Goal: Task Accomplishment & Management: Complete application form

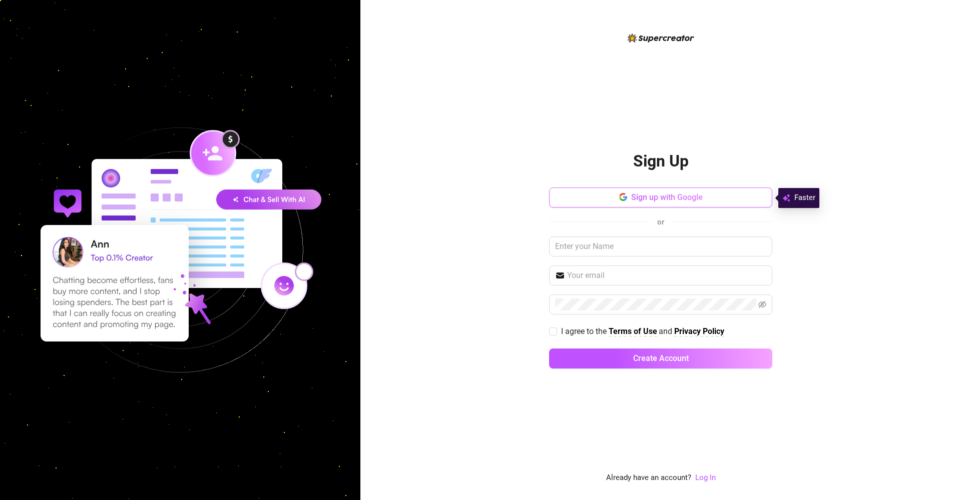
click at [640, 200] on span "Sign up with Google" at bounding box center [667, 198] width 72 height 10
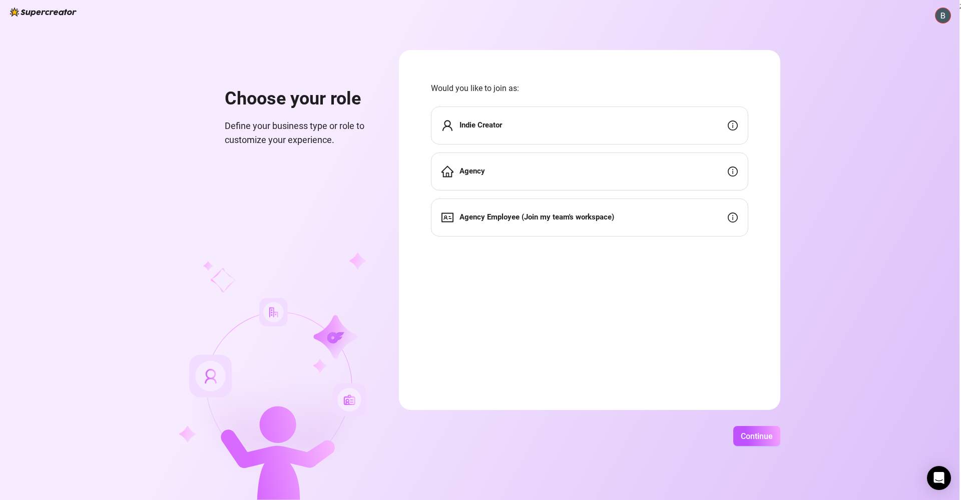
click at [566, 172] on div "Agency" at bounding box center [589, 172] width 317 height 38
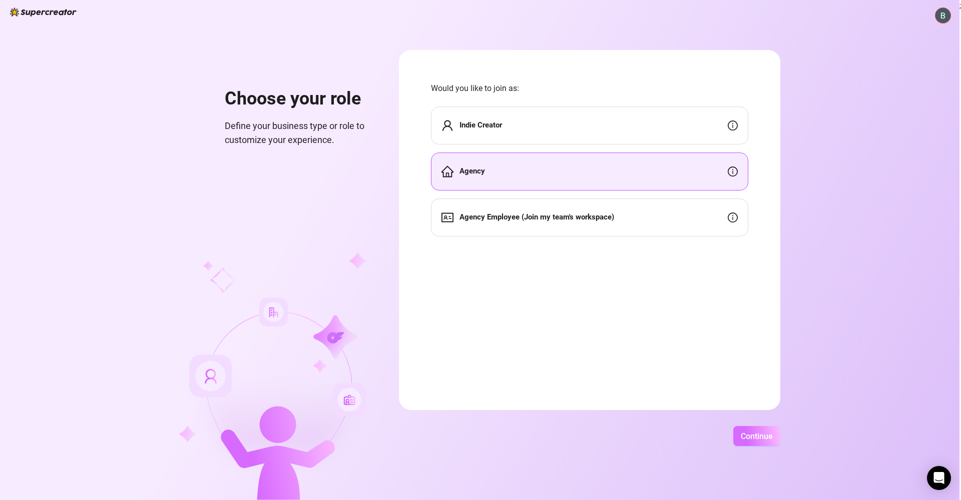
click at [767, 437] on span "Continue" at bounding box center [757, 437] width 32 height 10
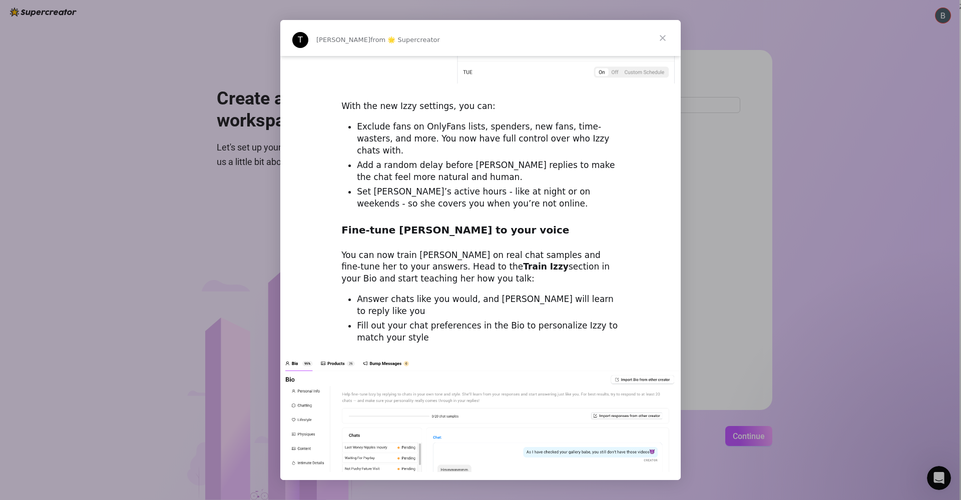
scroll to position [339, 0]
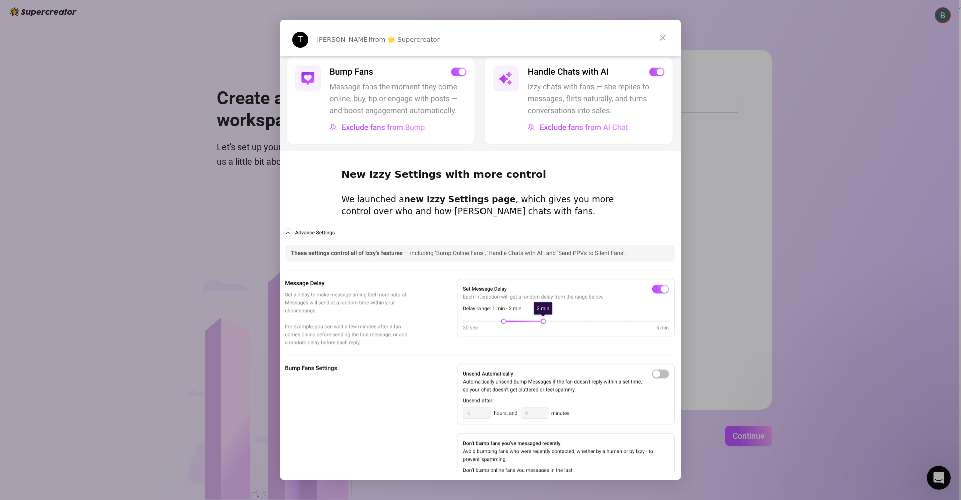
click at [659, 37] on span "Close" at bounding box center [663, 38] width 36 height 36
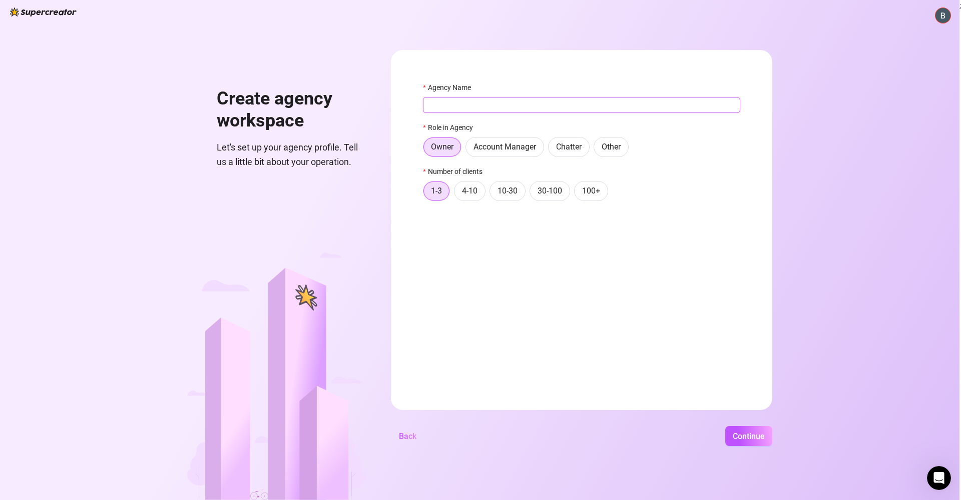
click at [584, 107] on input "Agency Name" at bounding box center [581, 105] width 317 height 16
drag, startPoint x: 495, startPoint y: 170, endPoint x: 494, endPoint y: 105, distance: 65.6
click at [494, 105] on input "Lastly" at bounding box center [581, 105] width 317 height 16
type input "Lustly LLC"
click at [689, 157] on div "Agency Name Lustly LLC Role in Agency Owner Account Manager Chatter Other Numbe…" at bounding box center [581, 146] width 317 height 128
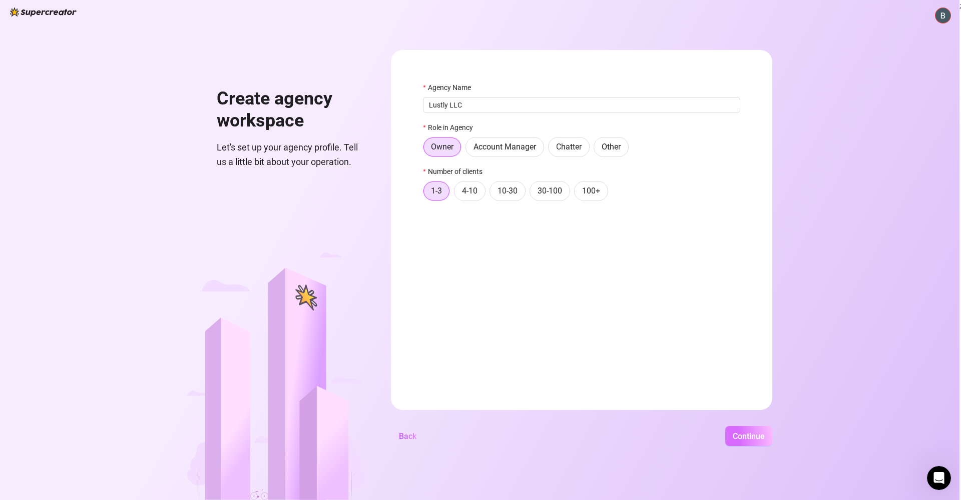
click at [765, 435] on span "Continue" at bounding box center [749, 437] width 32 height 10
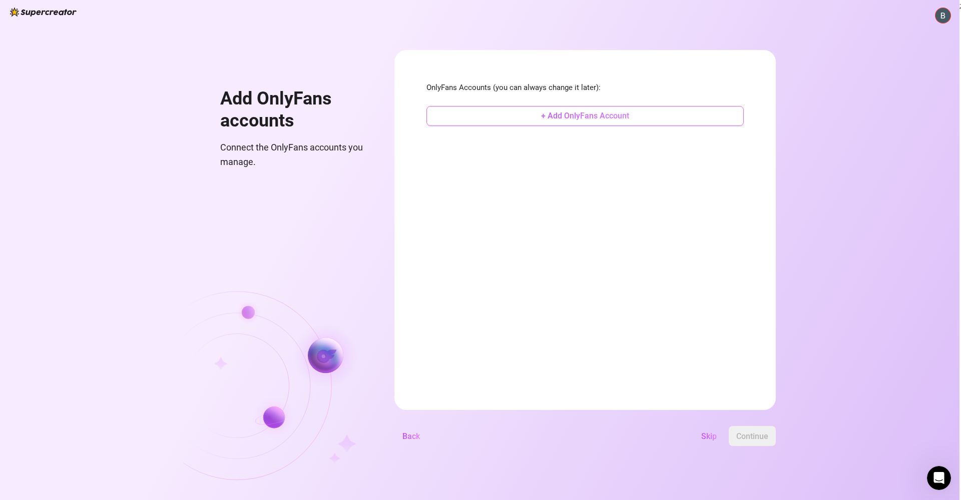
click at [589, 120] on span "+ Add OnlyFans Account" at bounding box center [585, 116] width 88 height 10
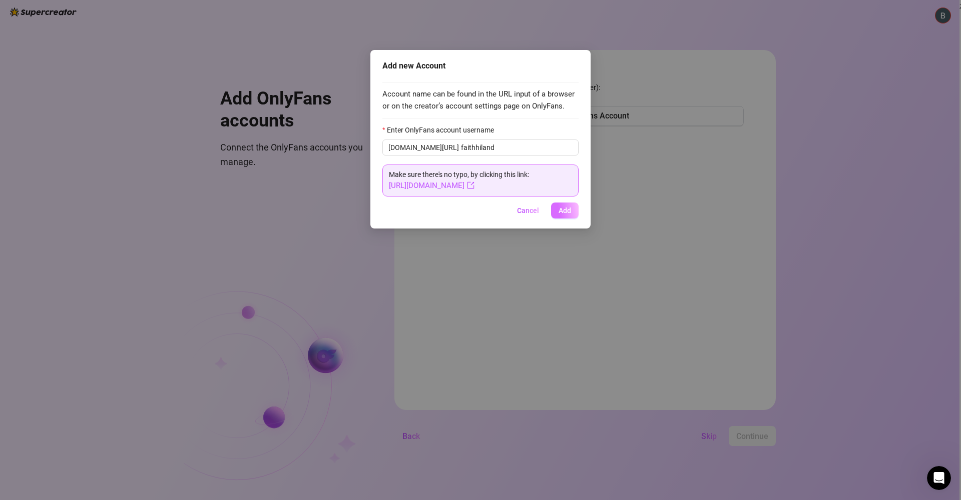
type input "faithhiland"
click at [568, 214] on button "Add" at bounding box center [565, 211] width 28 height 16
click at [478, 149] on input "faithhiland" at bounding box center [517, 147] width 112 height 11
click at [551, 207] on button "Add" at bounding box center [565, 211] width 28 height 16
click at [529, 210] on span "Cancel" at bounding box center [528, 211] width 22 height 8
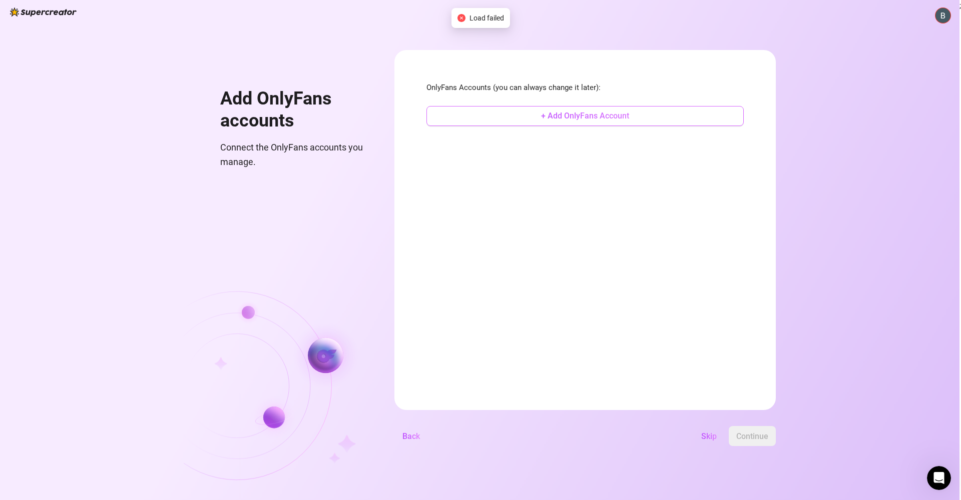
click at [599, 116] on span "+ Add OnlyFans Account" at bounding box center [585, 116] width 88 height 10
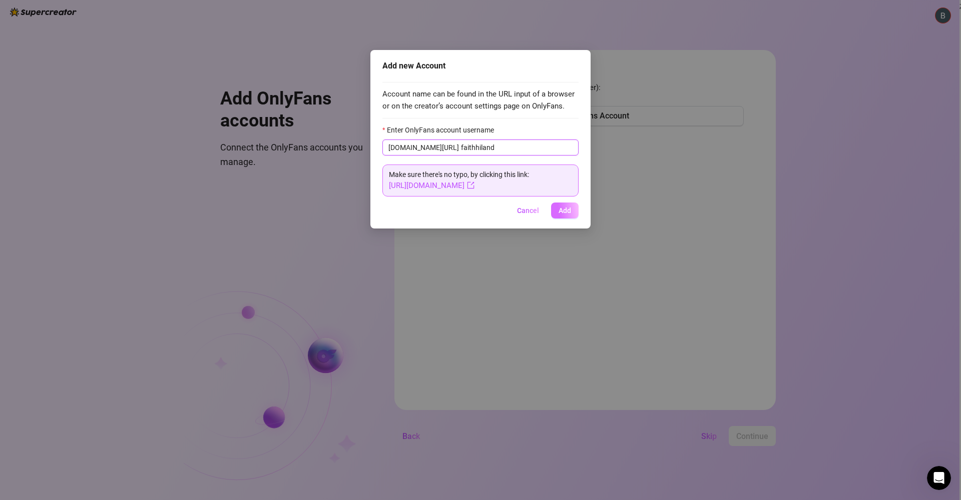
type input "faithhiland"
click at [561, 211] on span "Add" at bounding box center [564, 211] width 13 height 8
click at [561, 213] on span "Add" at bounding box center [564, 211] width 13 height 8
click at [664, 48] on div "Add new Account Account name can be found in the URL input of a browser or on t…" at bounding box center [480, 250] width 961 height 500
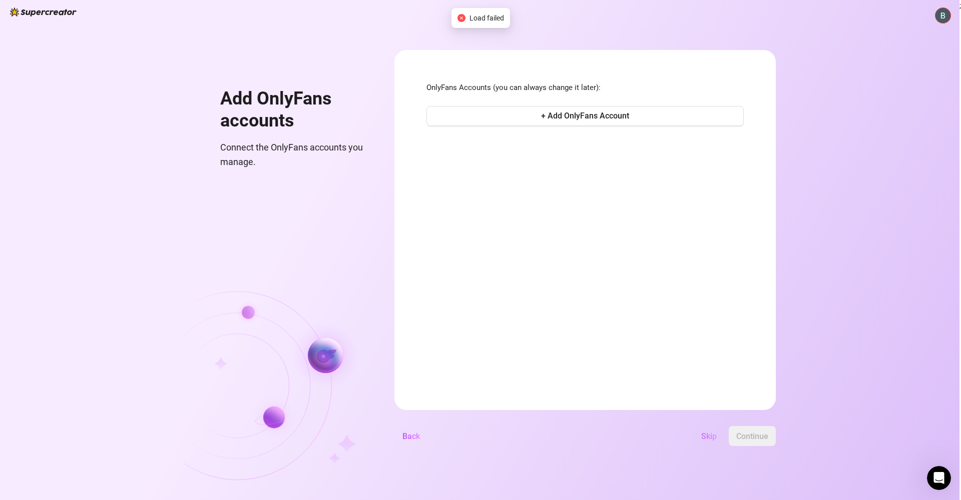
click at [717, 439] on span "Skip" at bounding box center [709, 437] width 16 height 10
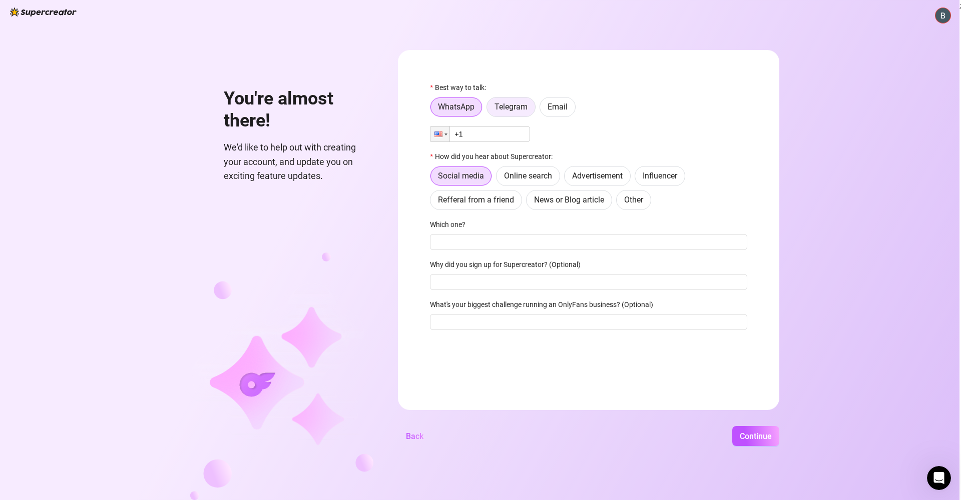
click at [535, 112] on label "Telegram" at bounding box center [510, 107] width 49 height 20
click at [489, 110] on input "Telegram" at bounding box center [489, 110] width 0 height 0
type input "crptiv"
click at [510, 237] on input "Which one?" at bounding box center [588, 242] width 317 height 16
click at [631, 203] on span "Other" at bounding box center [633, 200] width 19 height 10
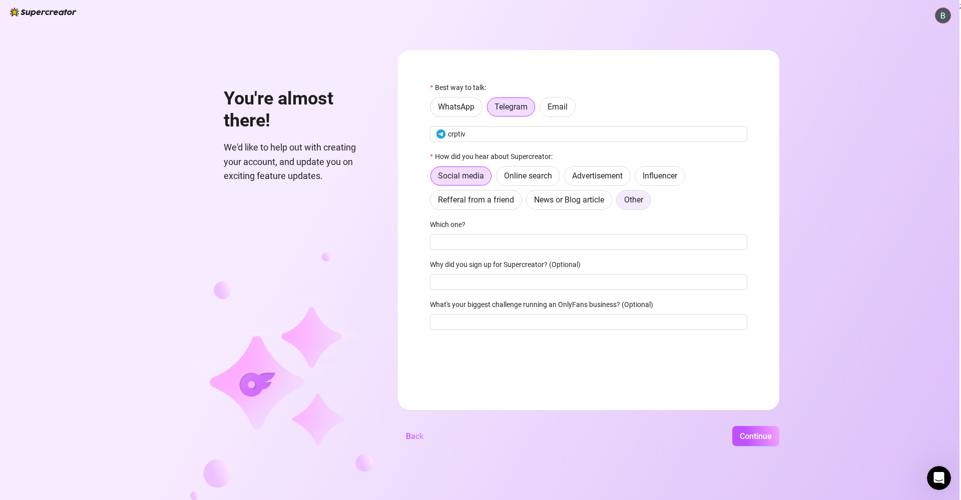
click at [619, 203] on input "Other" at bounding box center [619, 203] width 0 height 0
click at [577, 241] on input "Where then? We're curious 🍿" at bounding box center [588, 242] width 317 height 16
type input "browser"
click at [759, 431] on button "Continue" at bounding box center [755, 436] width 47 height 20
